Goal: Navigation & Orientation: Find specific page/section

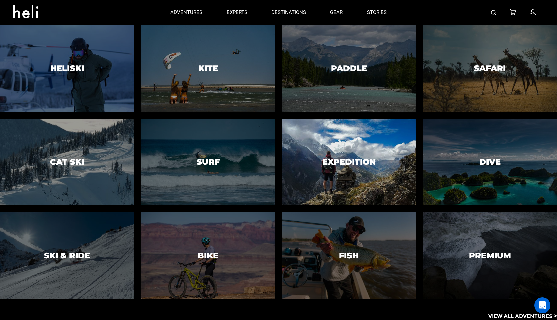
click at [367, 173] on div at bounding box center [349, 162] width 137 height 89
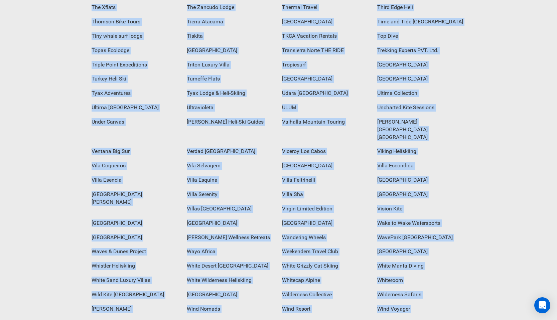
scroll to position [2574, 0]
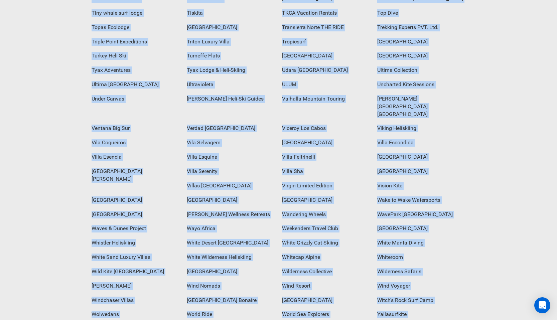
drag, startPoint x: 80, startPoint y: 73, endPoint x: 343, endPoint y: 146, distance: 272.7
copy div "&Beyond 2wheel Epix 35Knots 99 Surf Lodge A2A Safaris Ace the Himalaya Addict K…"
